Goal: Find specific page/section: Find specific page/section

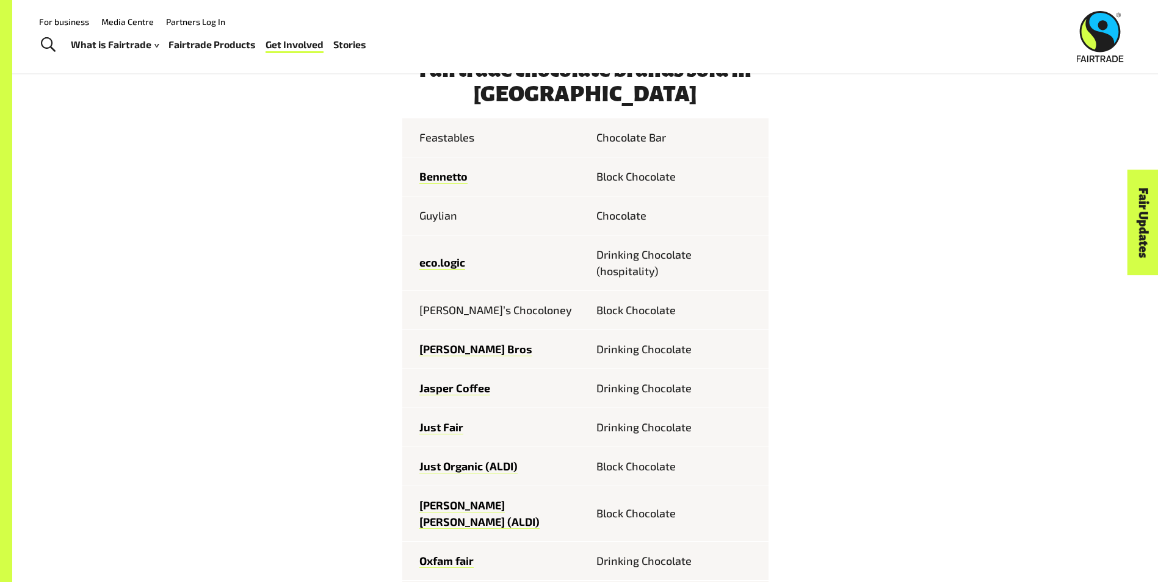
scroll to position [549, 0]
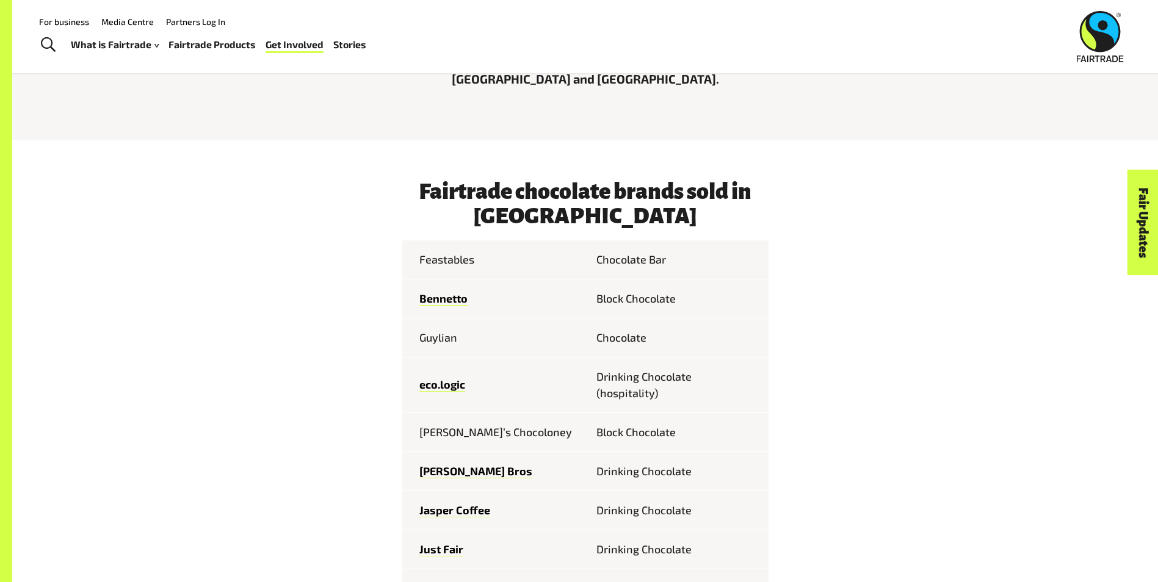
click at [214, 44] on link "Fairtrade Products" at bounding box center [211, 45] width 87 height 18
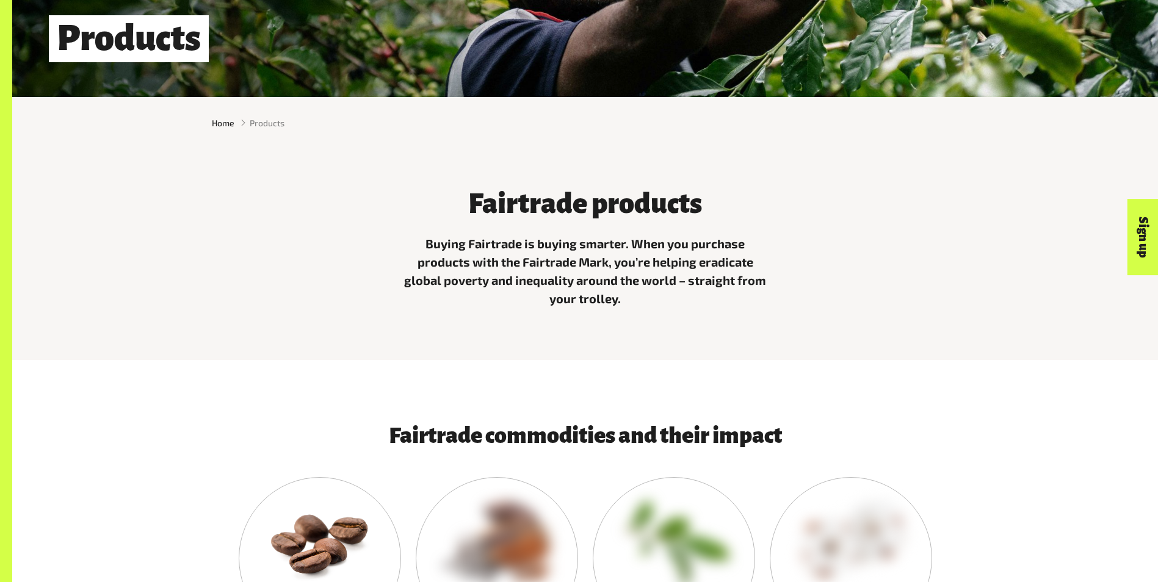
scroll to position [671, 0]
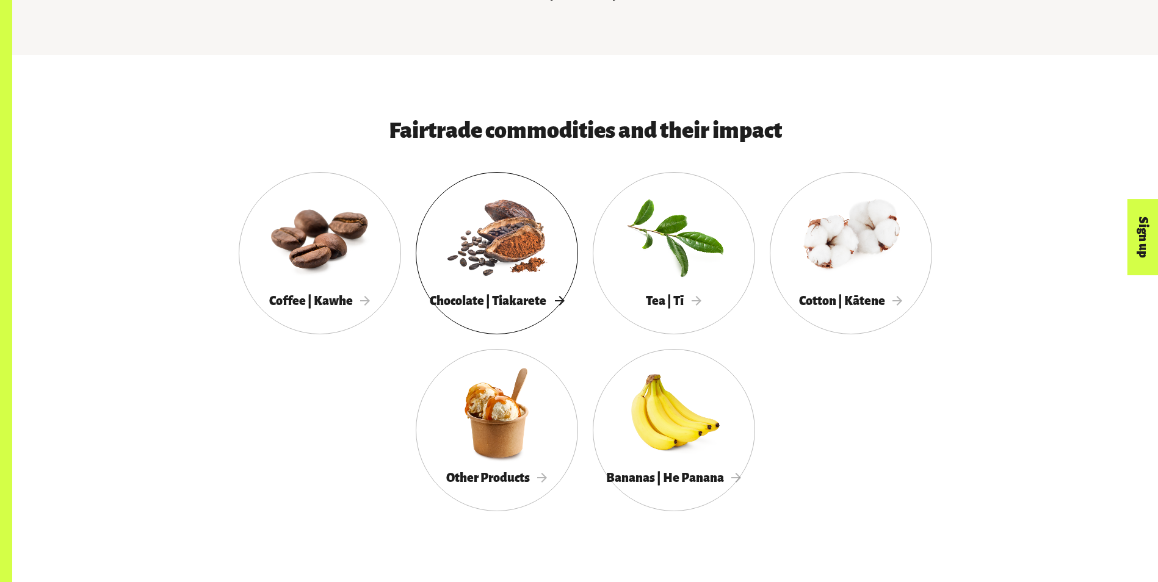
click at [490, 282] on div at bounding box center [497, 236] width 162 height 106
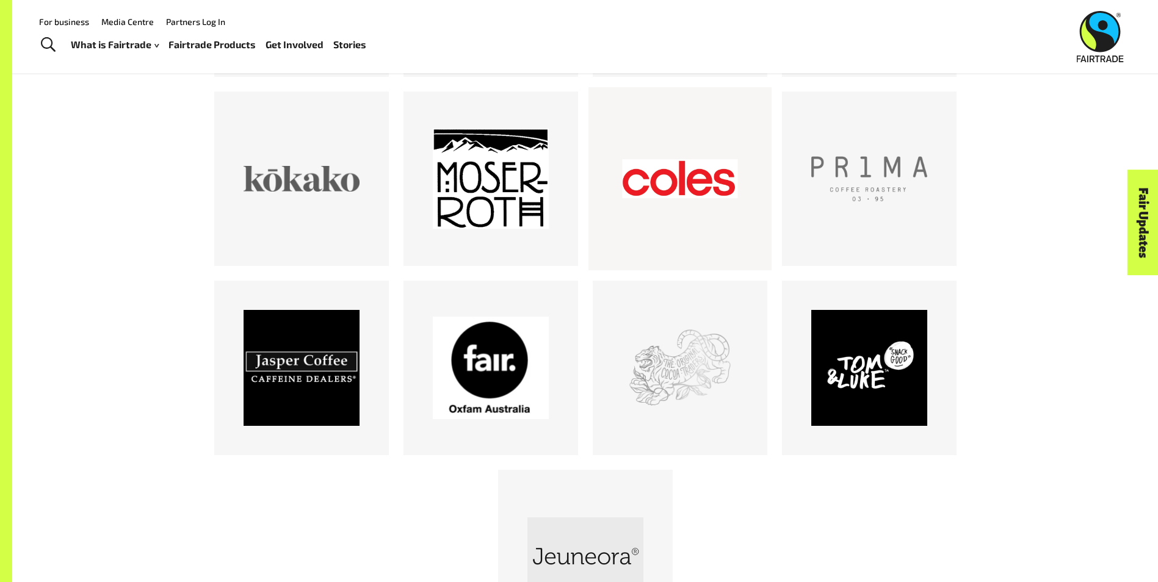
scroll to position [793, 0]
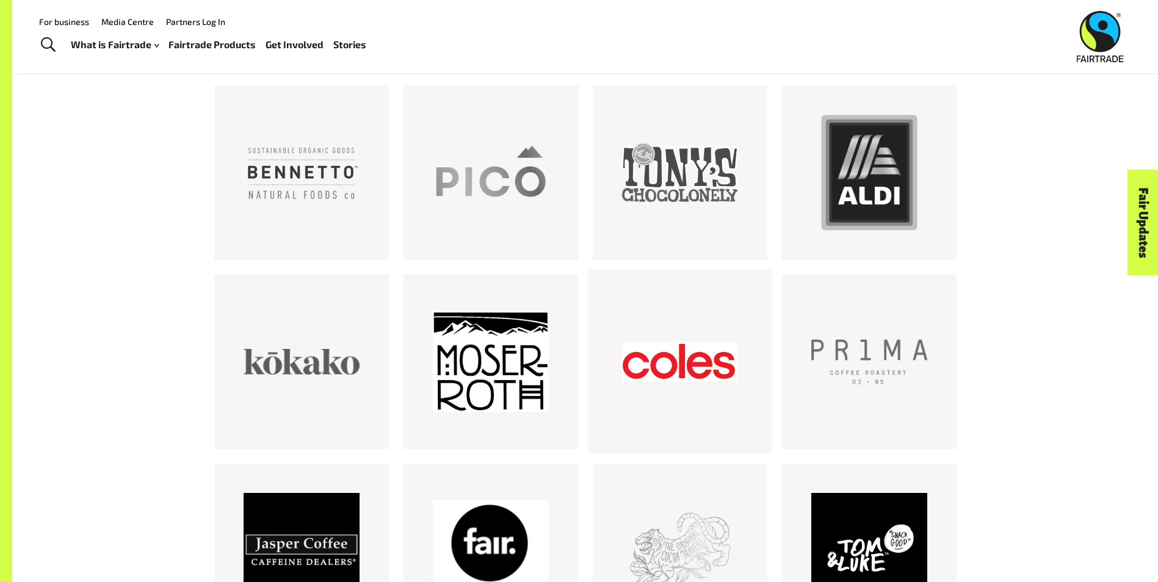
click at [688, 369] on div at bounding box center [680, 362] width 116 height 116
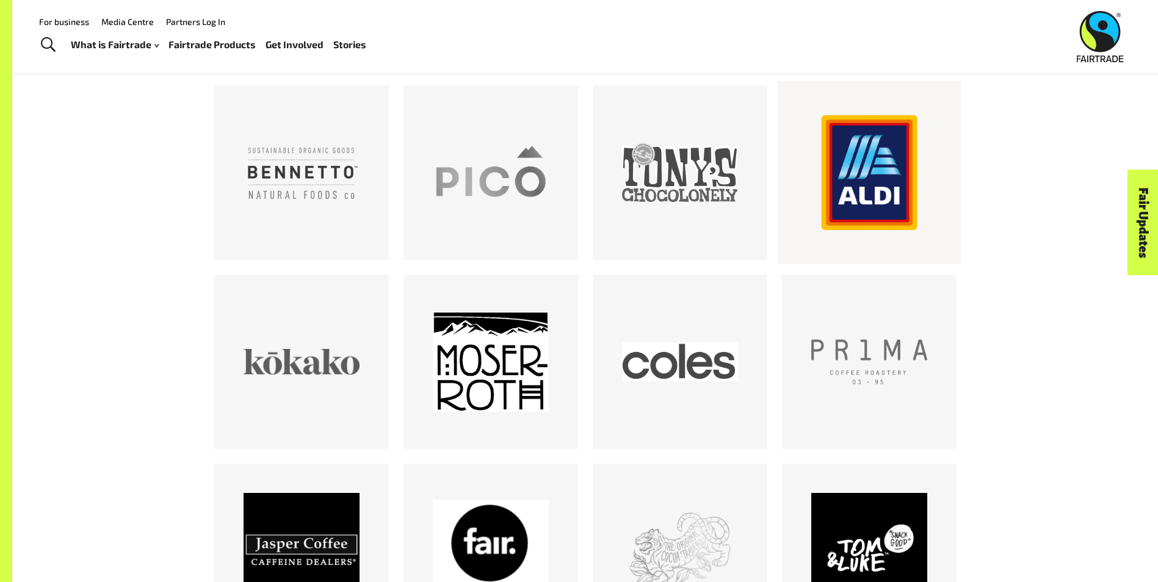
click at [867, 181] on div at bounding box center [869, 173] width 116 height 116
